Goal: Task Accomplishment & Management: Complete application form

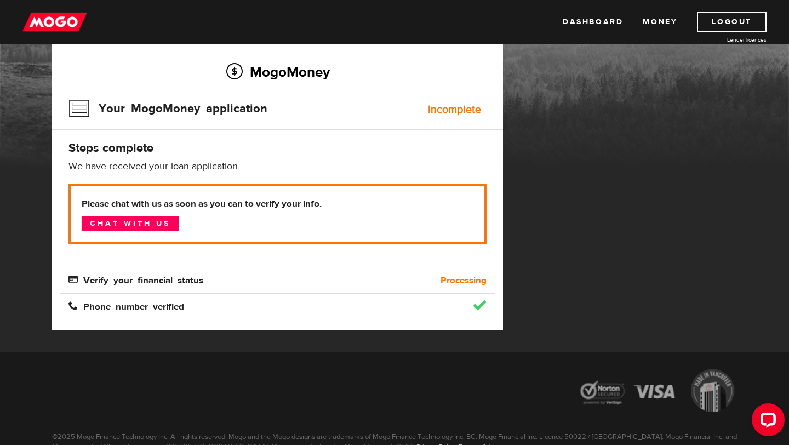
scroll to position [65, 0]
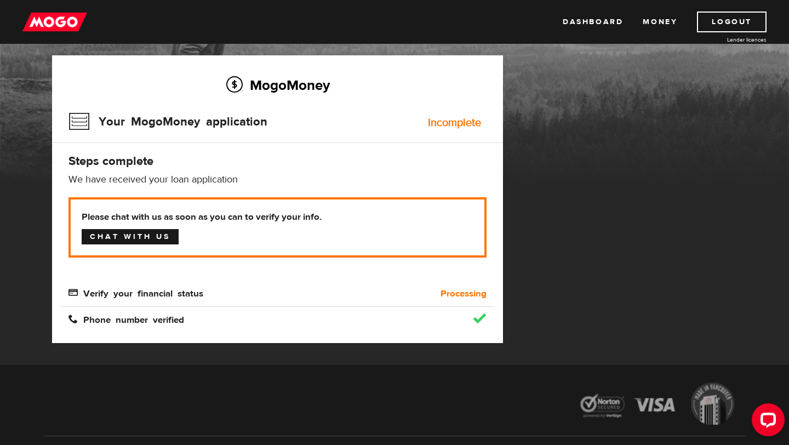
click at [159, 231] on link "Chat with us" at bounding box center [130, 236] width 97 height 15
click at [290, 181] on p "We have received your loan application" at bounding box center [277, 179] width 418 height 13
click at [355, 194] on div "MogoMoney Your MogoMoney application Incomplete Steps complete We have received…" at bounding box center [277, 199] width 451 height 288
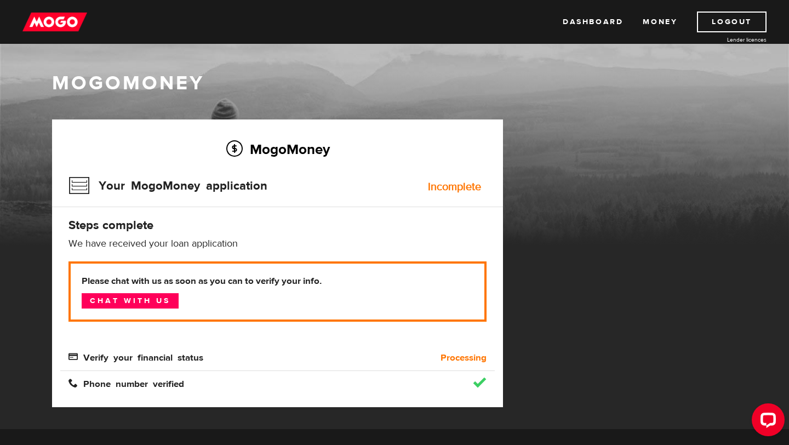
scroll to position [0, 0]
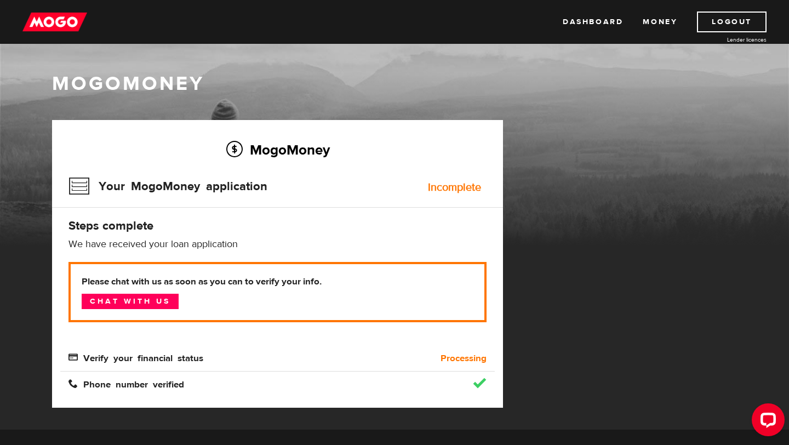
click at [450, 182] on div "Incomplete" at bounding box center [454, 187] width 53 height 11
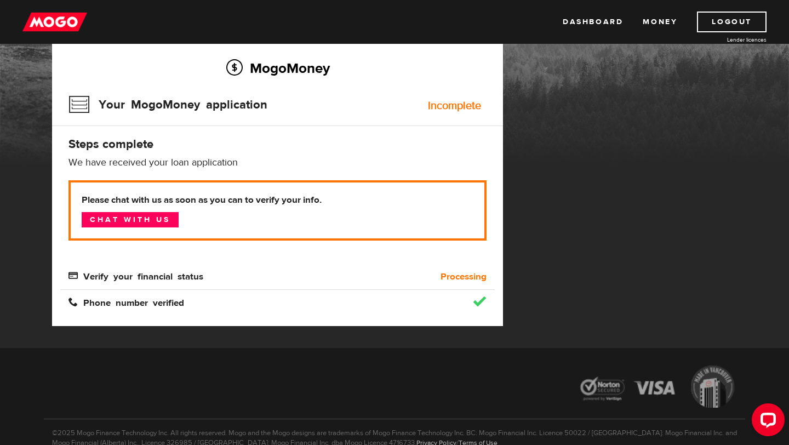
scroll to position [86, 0]
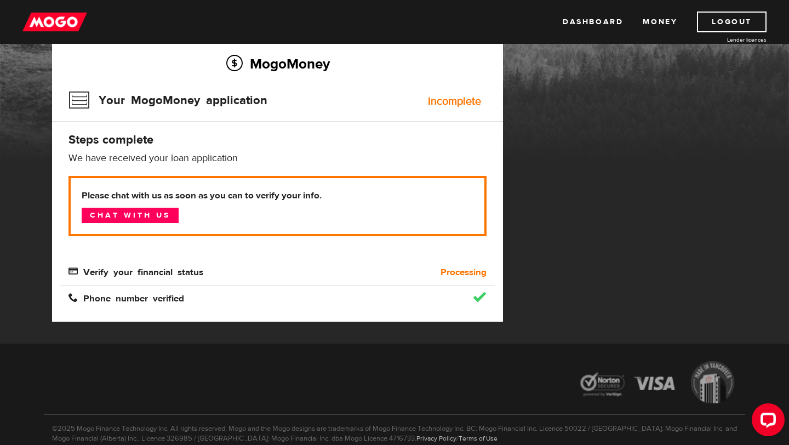
click at [157, 196] on b "Please chat with us as soon as you can to verify your info." at bounding box center [278, 195] width 392 height 13
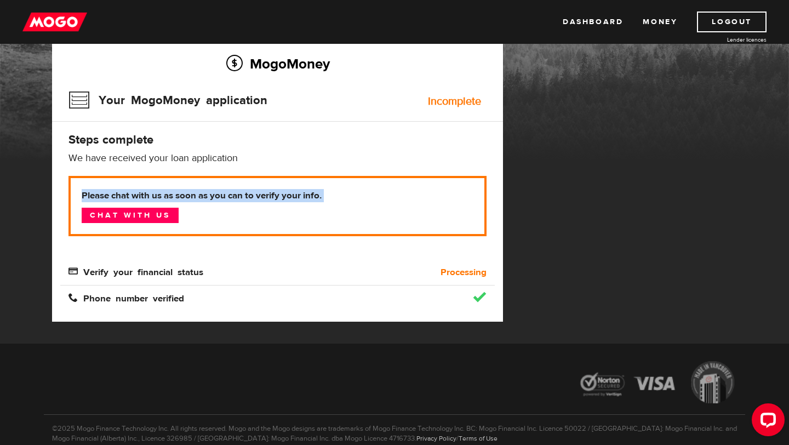
click at [157, 196] on b "Please chat with us as soon as you can to verify your info." at bounding box center [278, 195] width 392 height 13
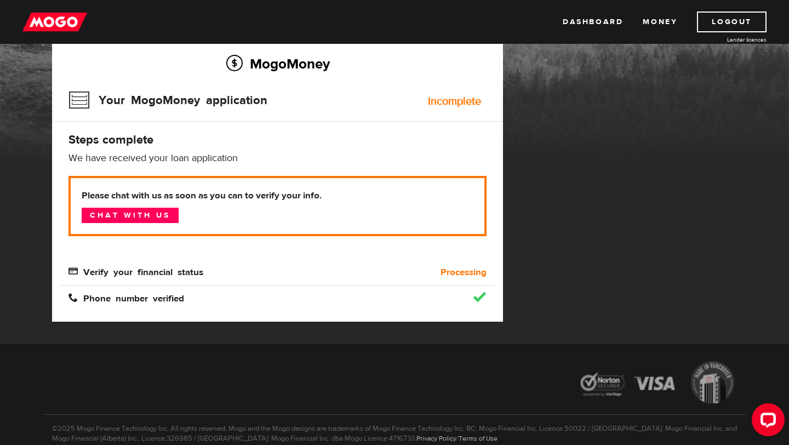
click at [197, 197] on b "Please chat with us as soon as you can to verify your info." at bounding box center [278, 195] width 392 height 13
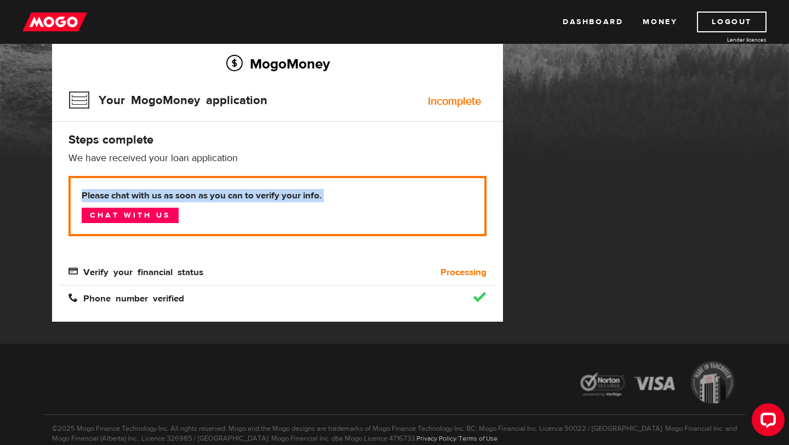
click at [197, 197] on b "Please chat with us as soon as you can to verify your info." at bounding box center [278, 195] width 392 height 13
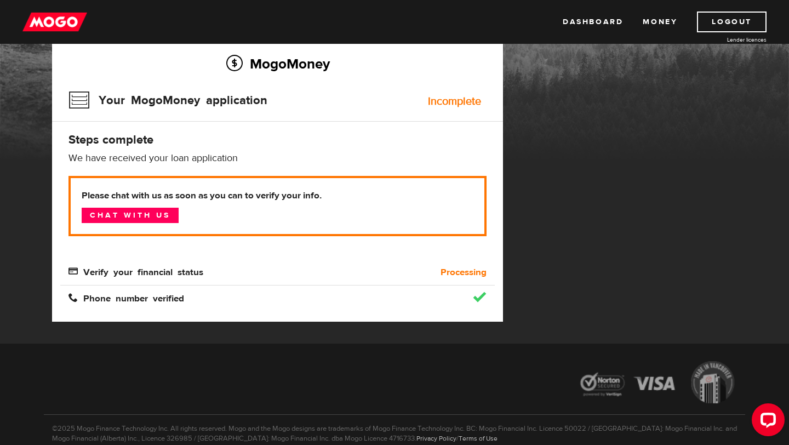
click at [206, 197] on b "Please chat with us as soon as you can to verify your info." at bounding box center [278, 195] width 392 height 13
click at [176, 213] on link "Chat with us" at bounding box center [130, 215] width 97 height 15
click at [648, 37] on div "Dashboard Money Logout Lender licences Dashboard Money Logout Lender licences" at bounding box center [394, 22] width 789 height 44
click at [648, 22] on link "Money" at bounding box center [659, 22] width 35 height 21
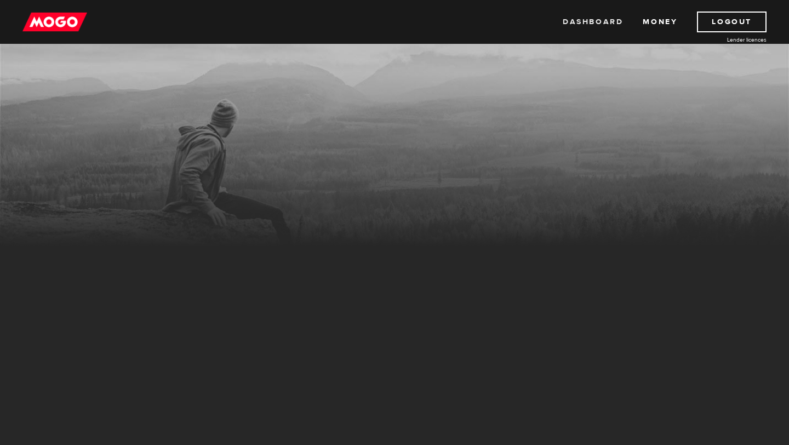
click at [589, 20] on link "Dashboard" at bounding box center [592, 22] width 60 height 21
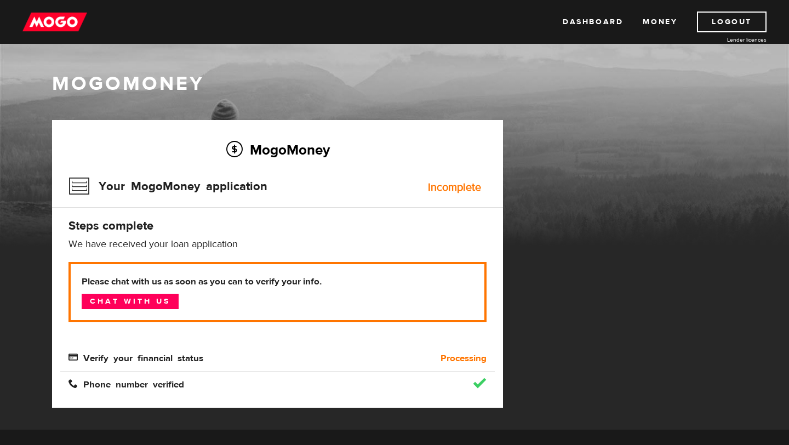
click at [131, 279] on b "Please chat with us as soon as you can to verify your info." at bounding box center [278, 281] width 392 height 13
click at [191, 354] on span "Verify your financial status" at bounding box center [135, 356] width 135 height 9
